Goal: Task Accomplishment & Management: Complete application form

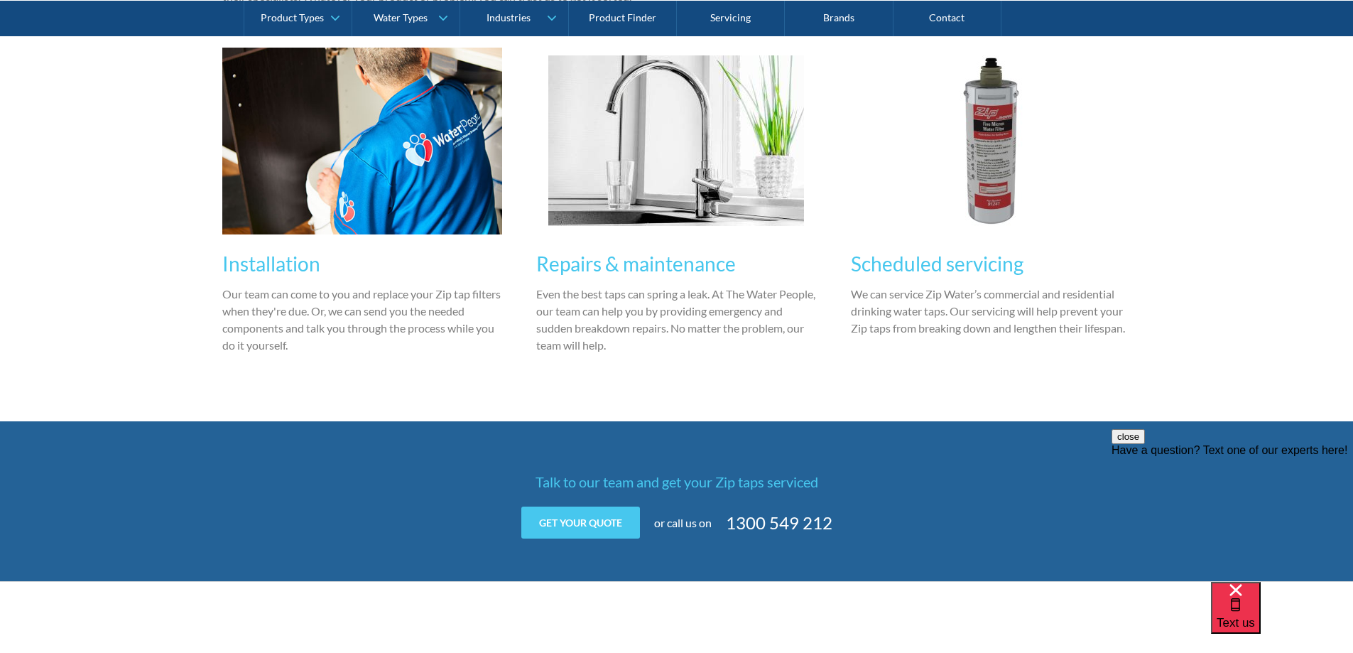
scroll to position [1137, 0]
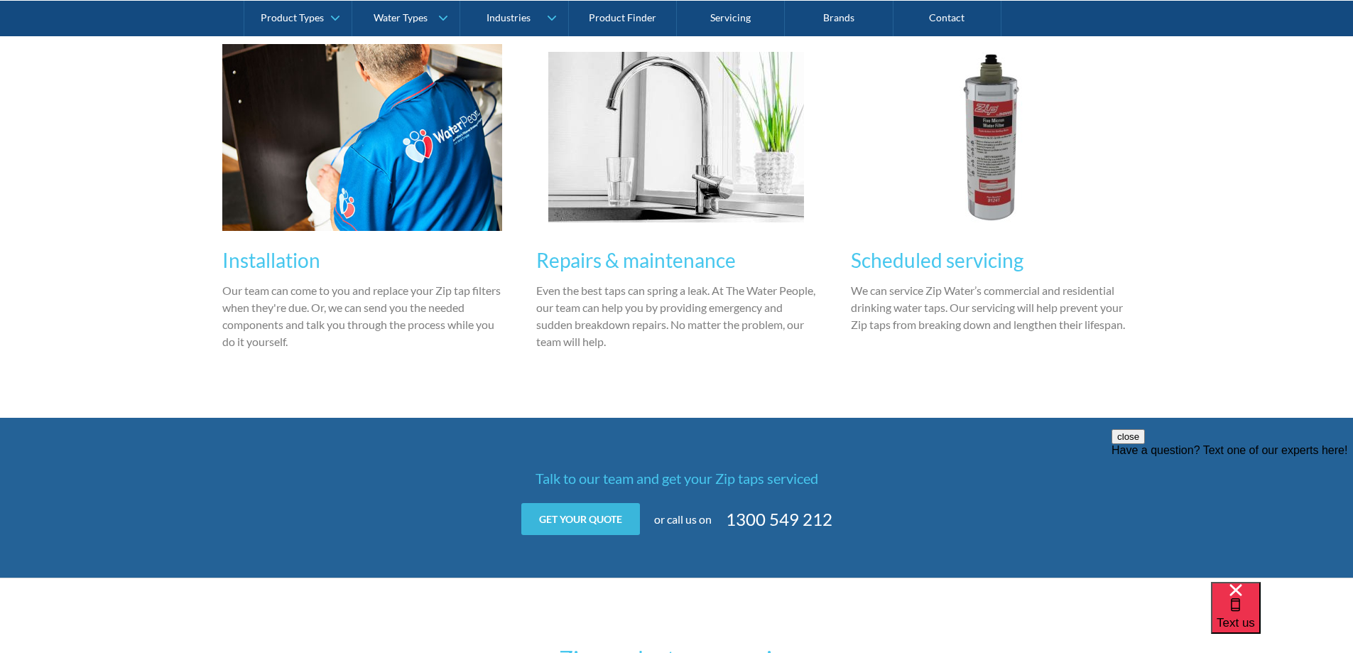
click at [578, 516] on link "Get your quote" at bounding box center [580, 519] width 119 height 32
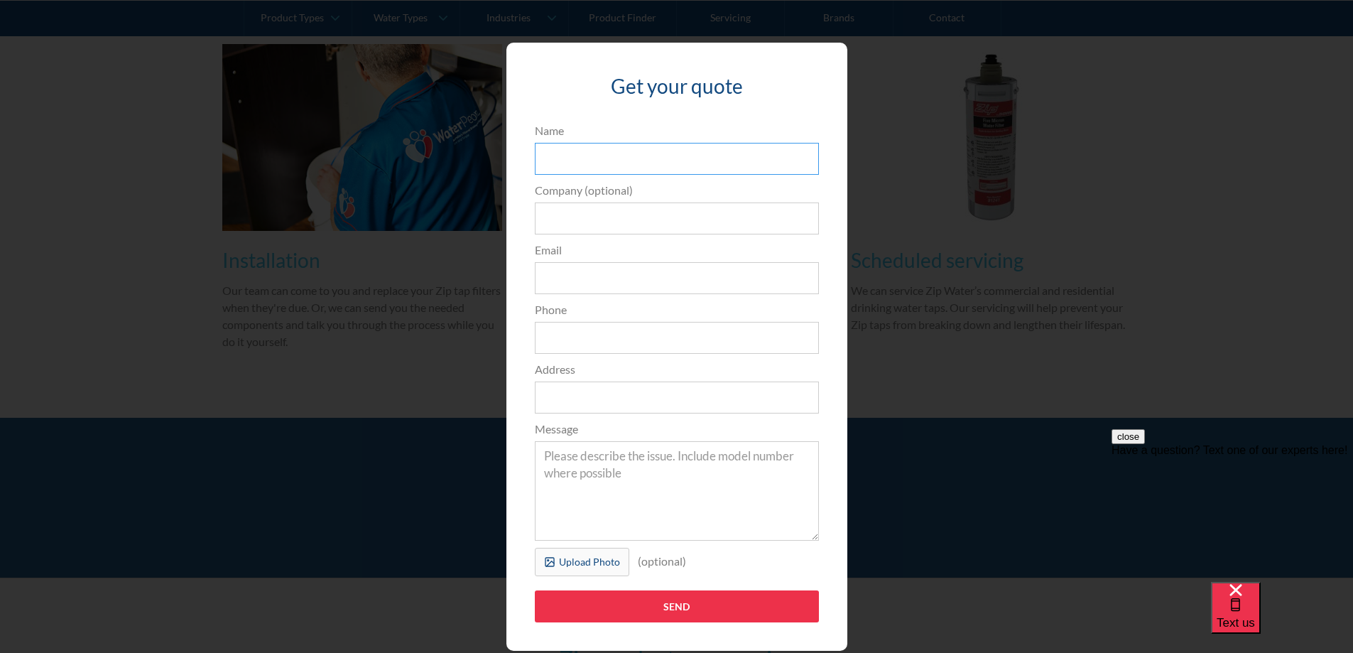
click at [588, 163] on input "Name" at bounding box center [677, 159] width 284 height 32
type input "[PERSON_NAME]"
type input "[PERSON_NAME][EMAIL_ADDRESS][DOMAIN_NAME]"
type input "0418355432"
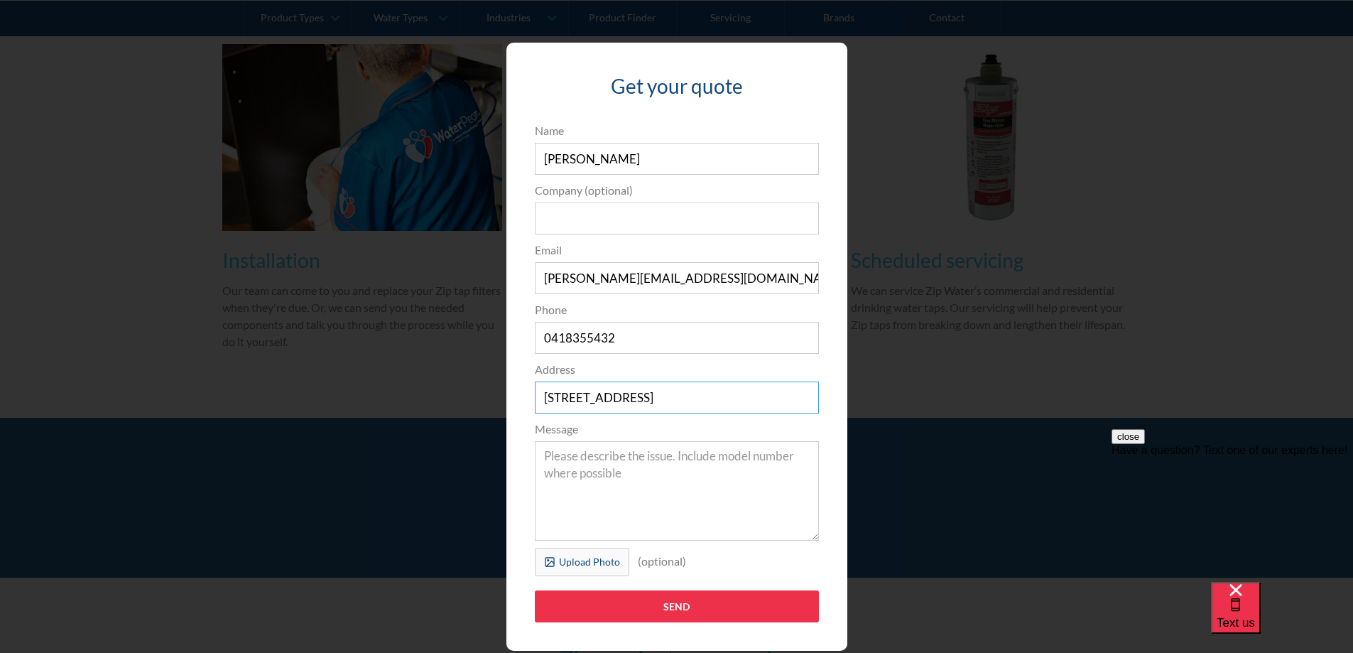
drag, startPoint x: 648, startPoint y: 395, endPoint x: 431, endPoint y: 391, distance: 216.7
click at [431, 391] on div "Get your quote 3edfad95ad8c3dfade3524ea47e0e3f2a74a58f3e0bd211ff5584a90323ec471…" at bounding box center [676, 346] width 1297 height 637
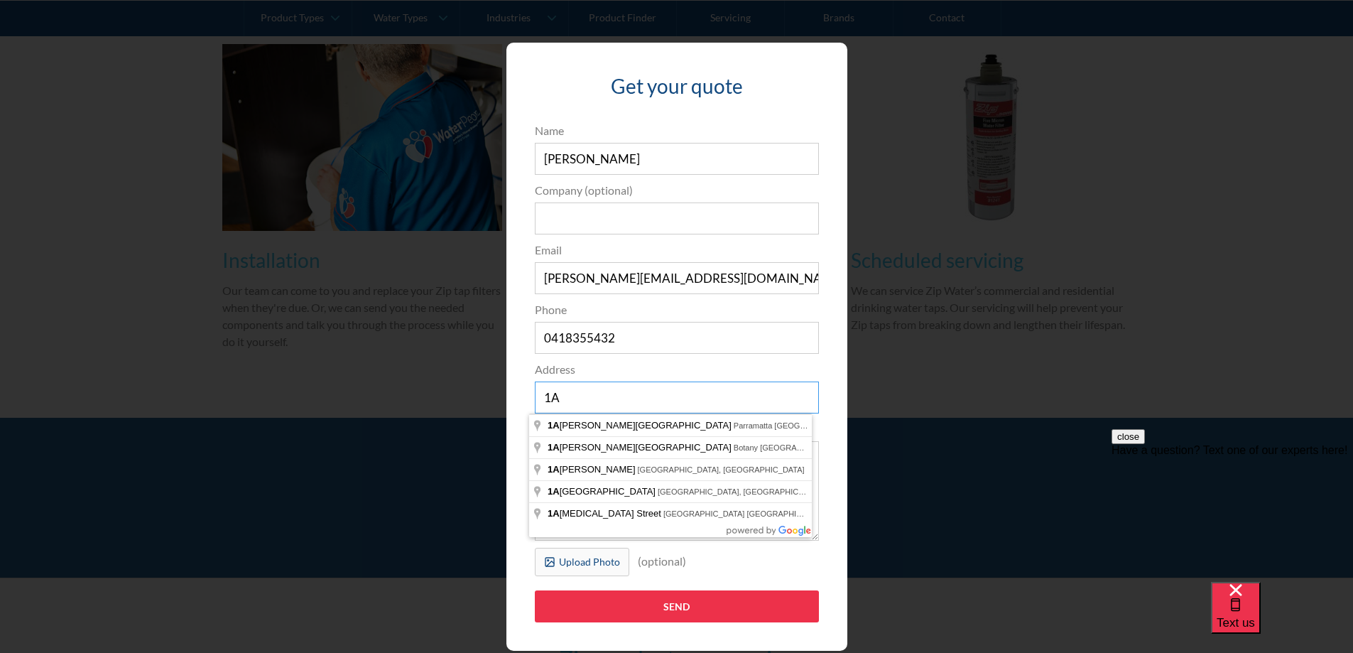
type input "[STREET_ADDRESS][PERSON_NAME]"
type input "The Trustee for DES [PERSON_NAME] FAMILY TRUST"
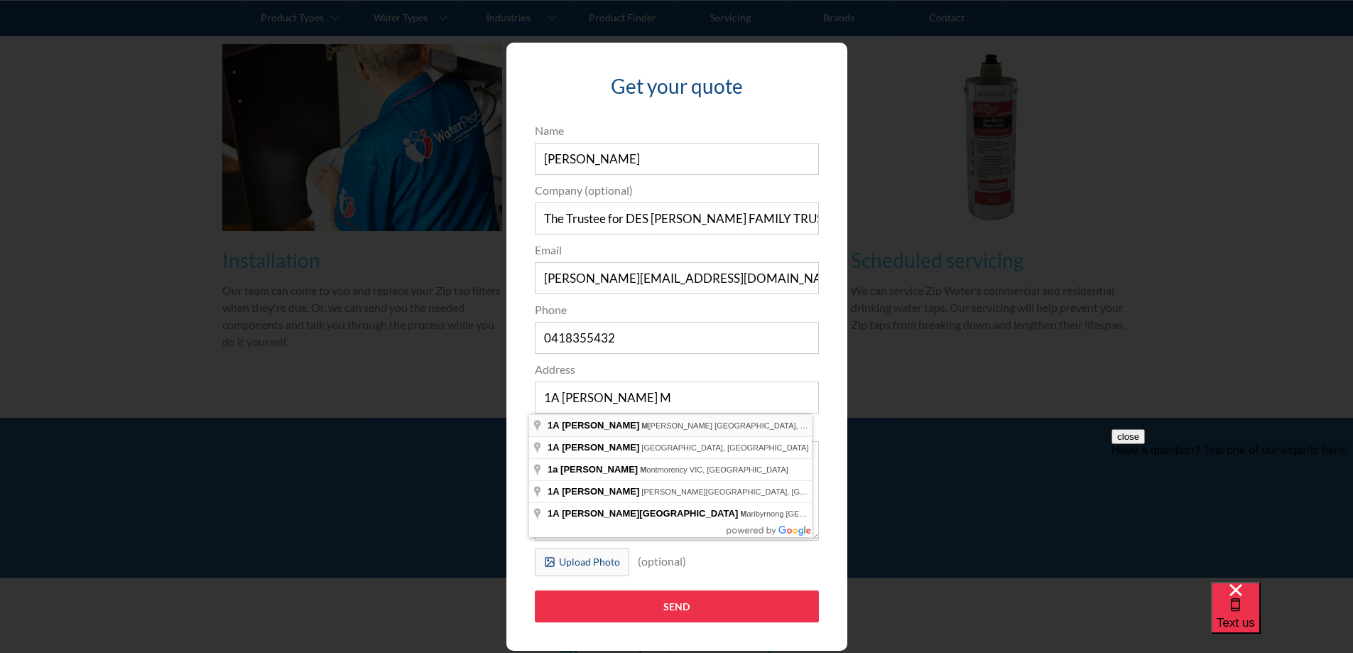
type input "[STREET_ADDRESS][PERSON_NAME]"
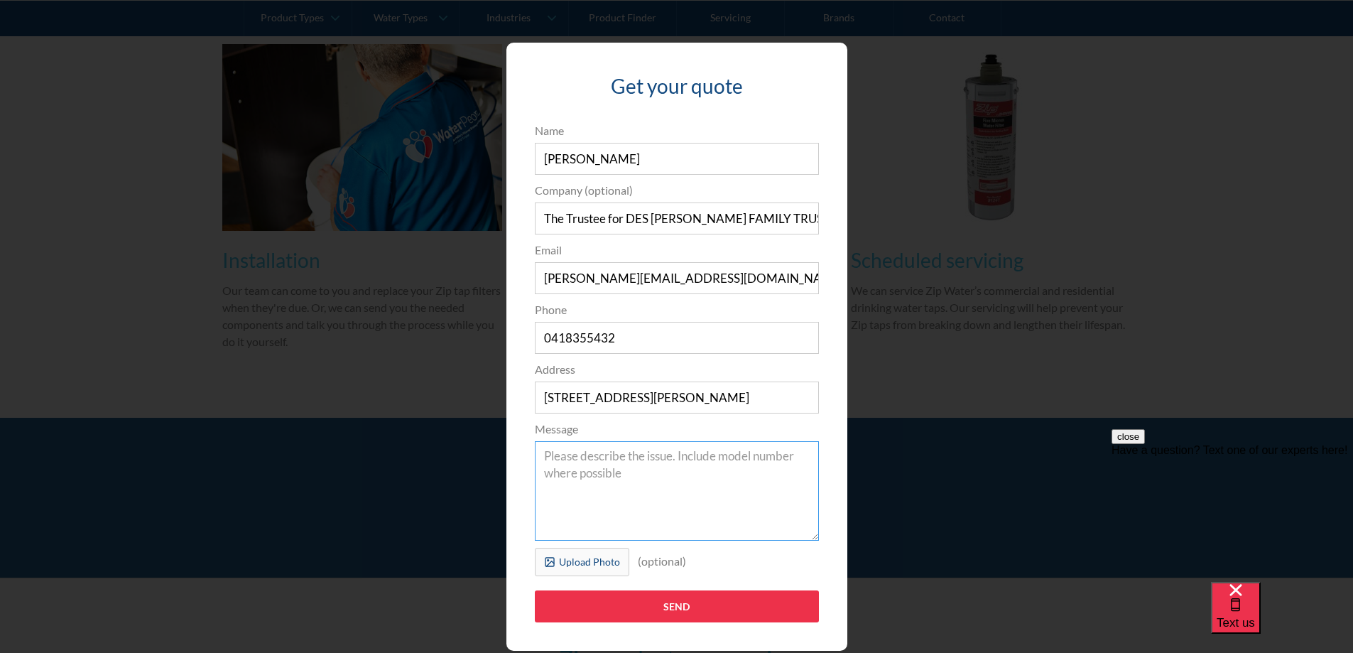
click at [629, 465] on textarea "Message" at bounding box center [677, 490] width 284 height 99
drag, startPoint x: 566, startPoint y: 222, endPoint x: 379, endPoint y: 204, distance: 187.7
click at [384, 204] on div "Get your quote 3edfad95ad8c3dfade3524ea47e0e3f2a74a58f3e0bd211ff5584a90323ec471…" at bounding box center [676, 346] width 1297 height 637
type input "M"
type input "U"
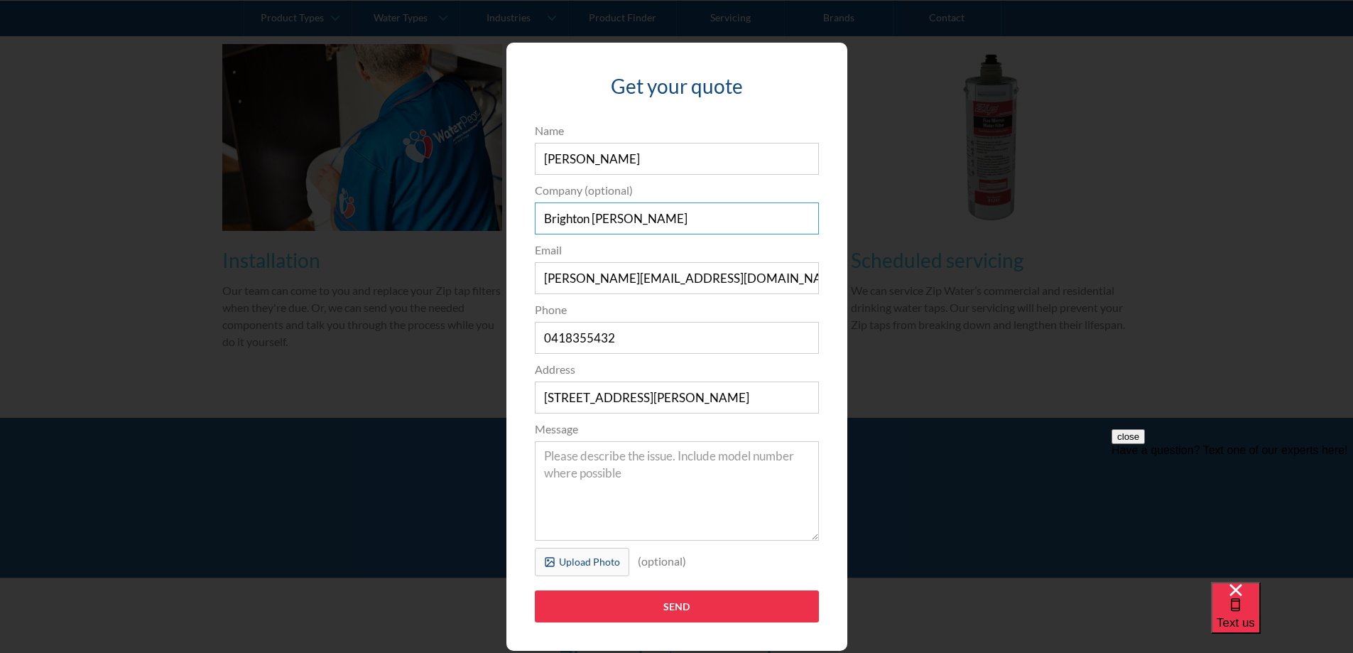
type input "Brighton Savoy"
